Goal: Entertainment & Leisure: Consume media (video, audio)

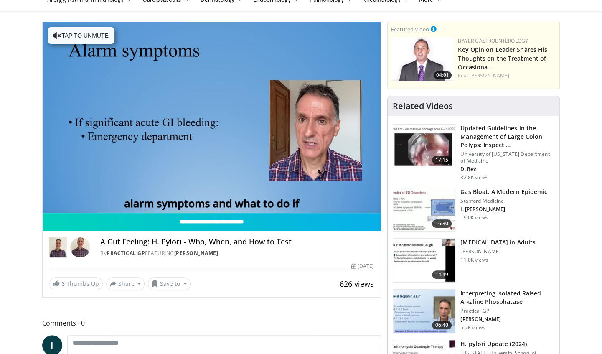
scroll to position [84, 0]
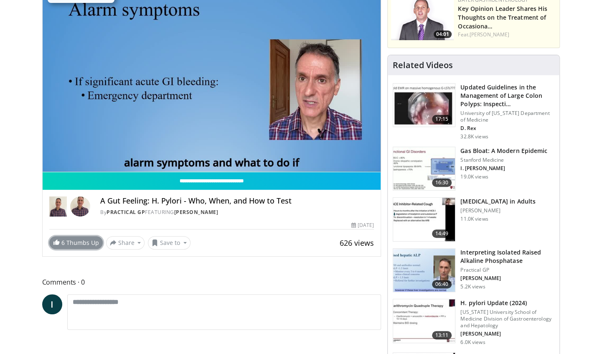
click at [89, 244] on link "6 Thumbs Up" at bounding box center [75, 242] width 53 height 13
